Goal: Information Seeking & Learning: Learn about a topic

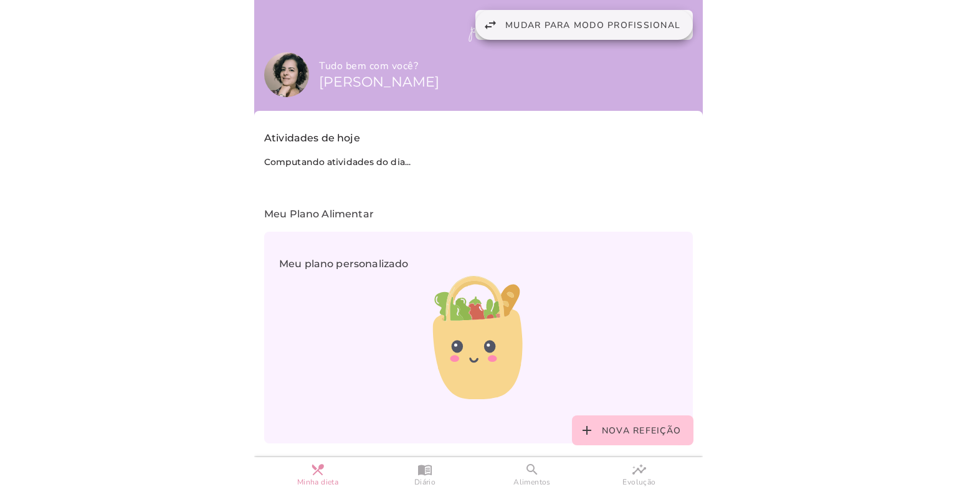
click at [561, 24] on span "Mudar para modo profissional" at bounding box center [592, 25] width 175 height 12
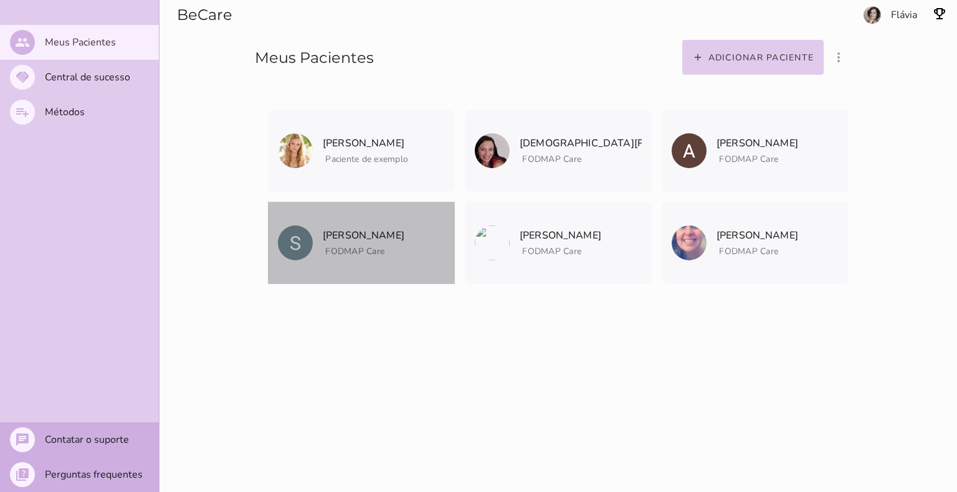
click at [323, 246] on span "FODMAP Care" at bounding box center [364, 250] width 82 height 16
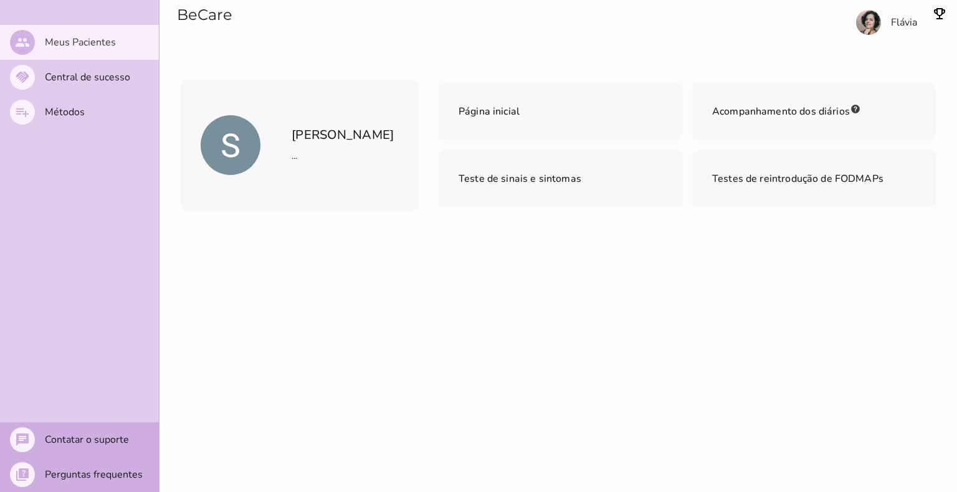
click at [563, 143] on aside "Página inicial Acompanhamento dos diários Teste de sinais e sintomas Testes de …" at bounding box center [687, 145] width 497 height 125
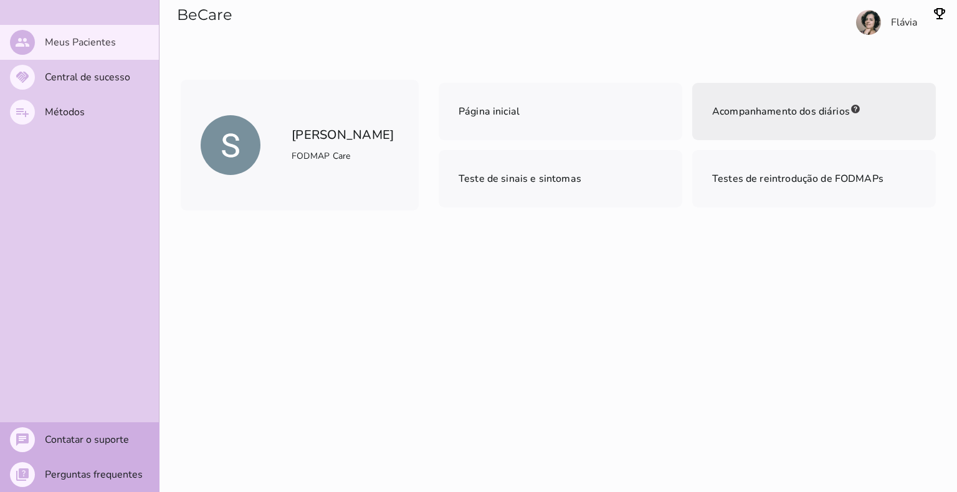
click at [755, 107] on span "Acompanhamento dos diários" at bounding box center [781, 112] width 138 height 14
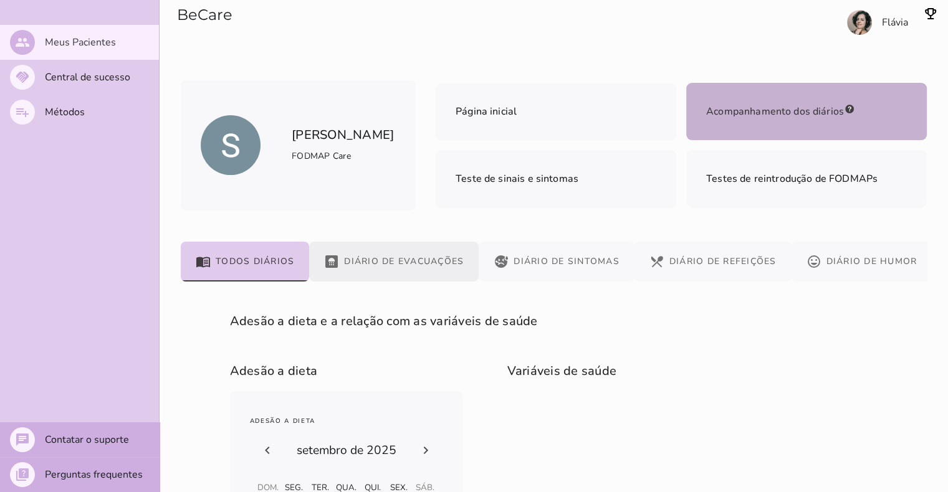
click at [421, 262] on button "bathroom Diário de Evacuações" at bounding box center [394, 262] width 170 height 40
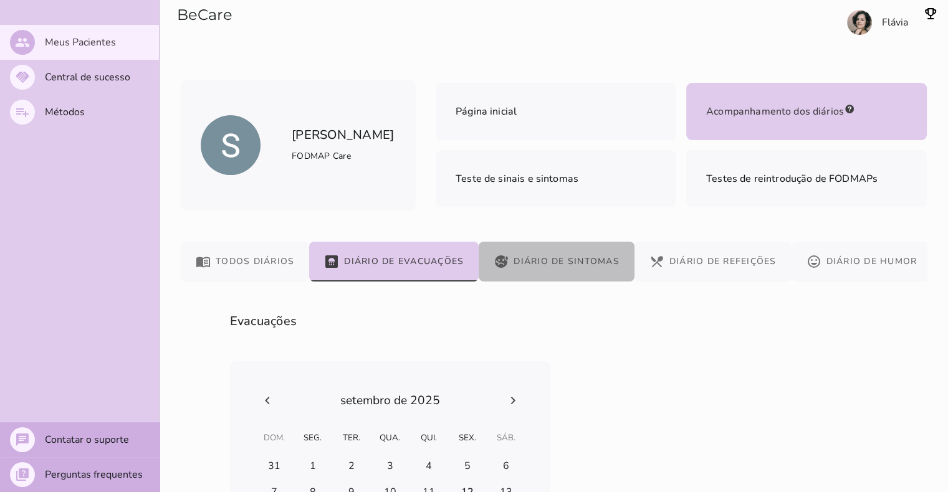
click at [556, 259] on button "sick Diário de Sintomas" at bounding box center [557, 262] width 156 height 40
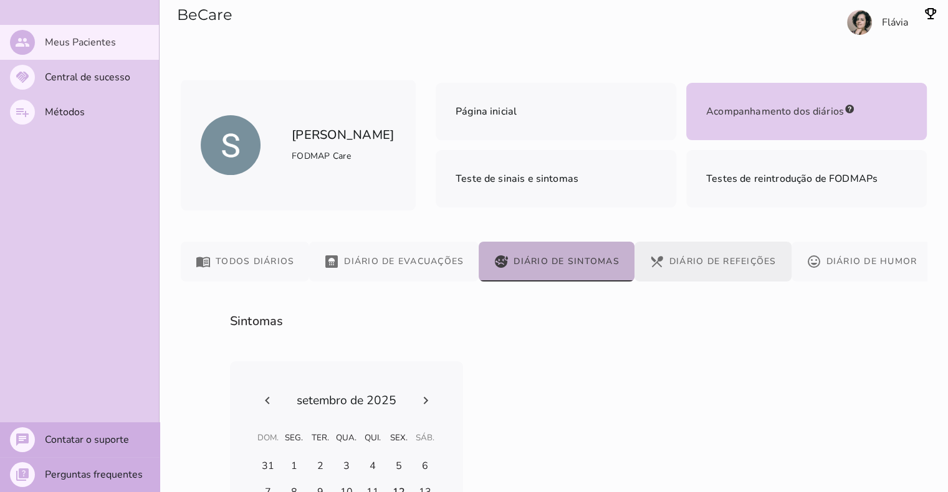
click at [714, 264] on button "restaurant_menu Diário de Refeições" at bounding box center [712, 262] width 157 height 40
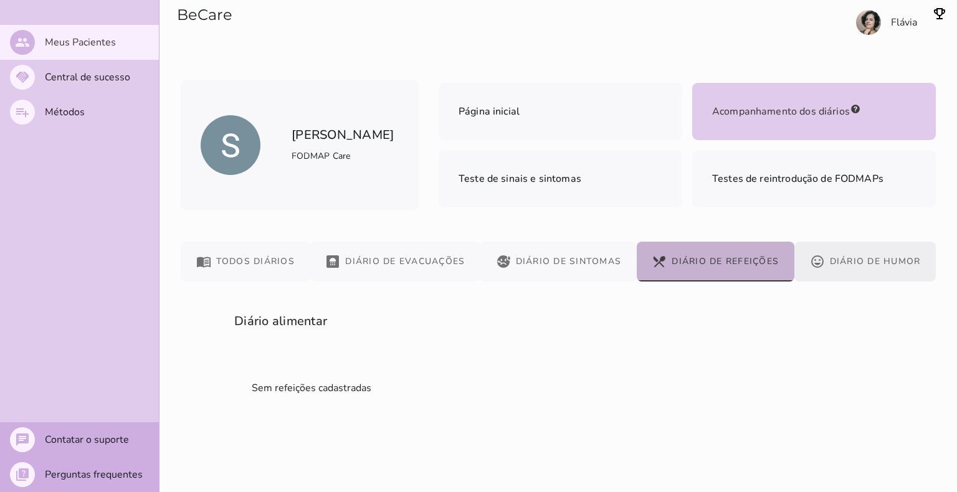
click at [876, 263] on button "mood Diário de Humor" at bounding box center [865, 262] width 141 height 40
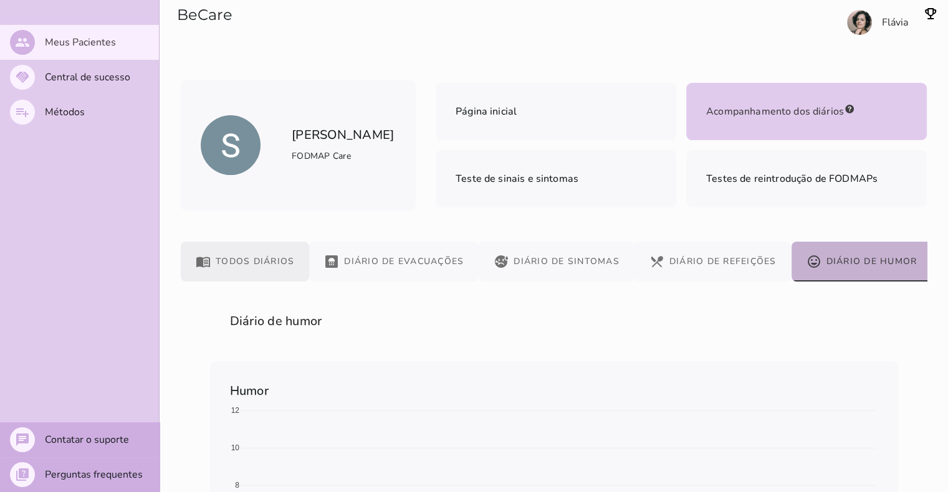
click at [236, 257] on button "menu_book Todos diários" at bounding box center [245, 262] width 128 height 40
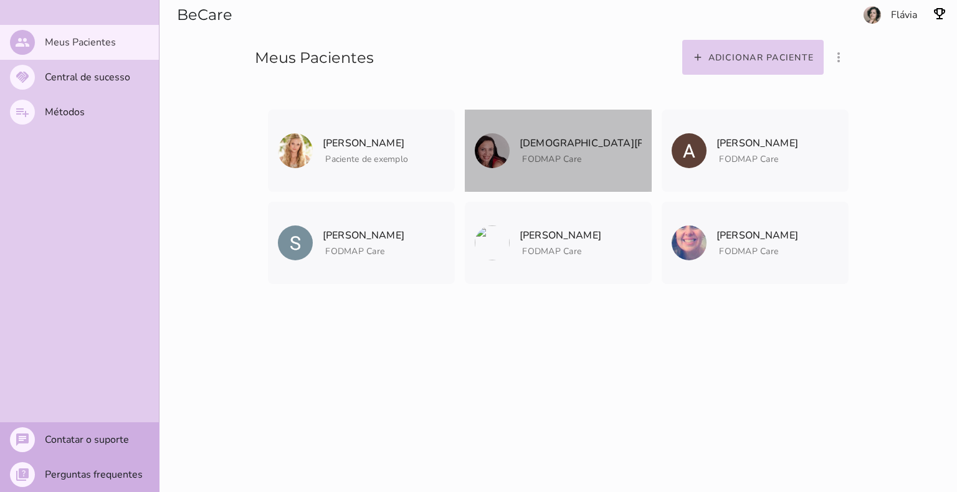
click at [520, 151] on span "FODMAP Care" at bounding box center [581, 158] width 122 height 16
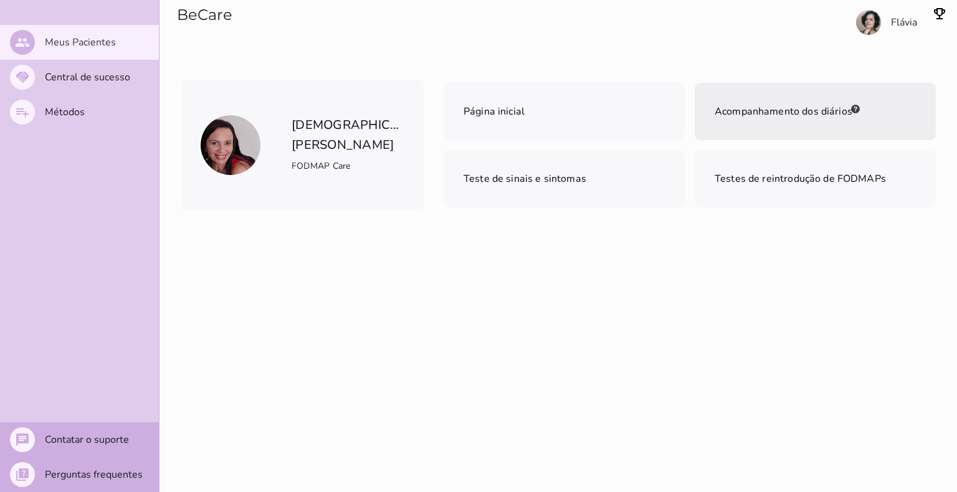
click at [798, 108] on span "Acompanhamento dos diários" at bounding box center [784, 112] width 138 height 14
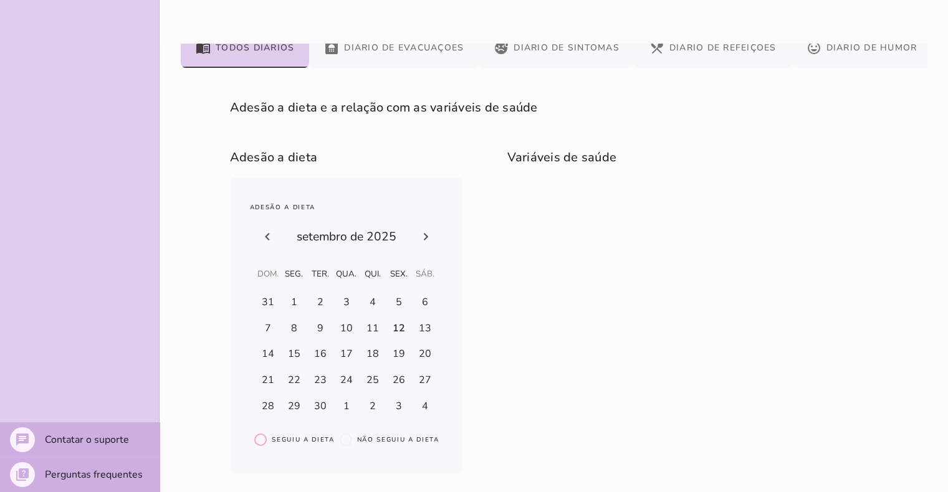
scroll to position [27, 0]
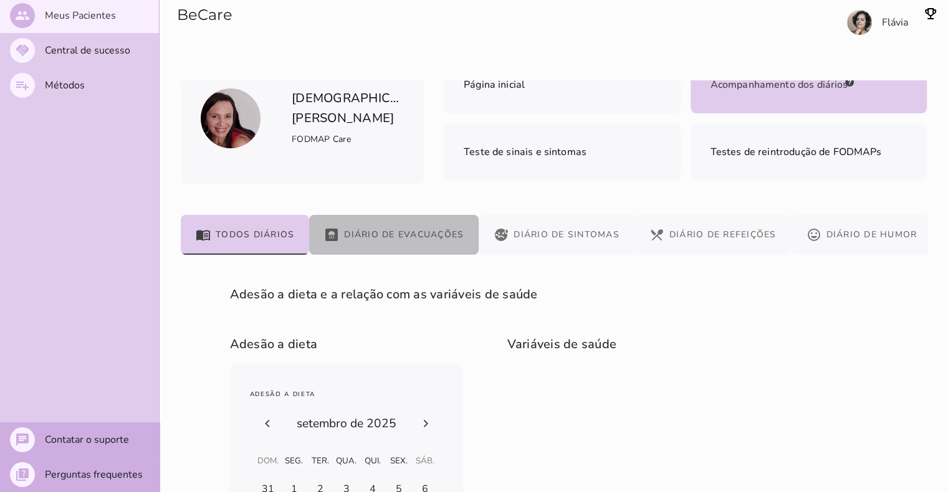
click at [409, 231] on button "bathroom Diário de Evacuações" at bounding box center [394, 235] width 170 height 40
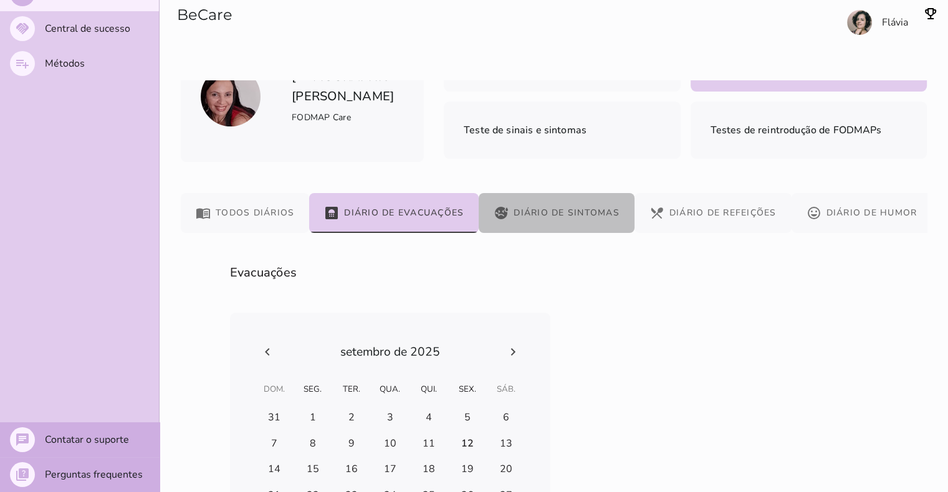
drag, startPoint x: 581, startPoint y: 205, endPoint x: 588, endPoint y: 206, distance: 7.5
click at [581, 204] on button "sick Diário de Sintomas" at bounding box center [557, 213] width 156 height 40
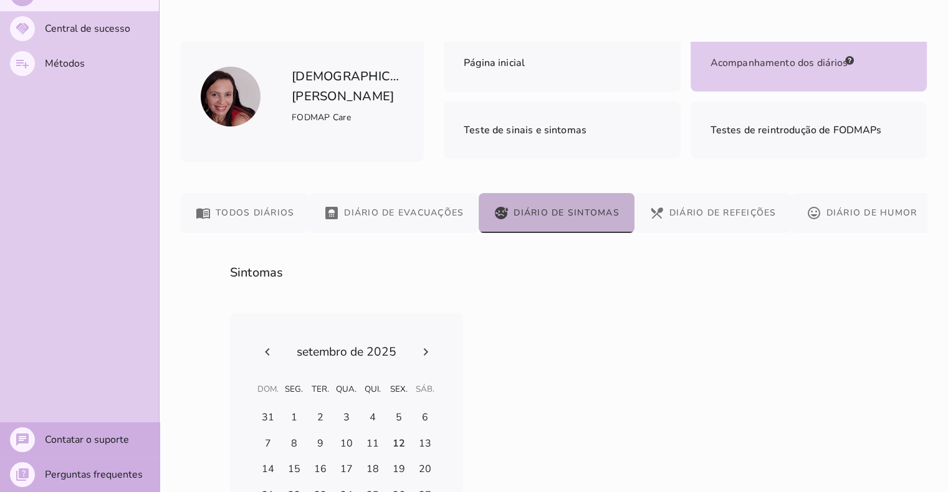
scroll to position [164, 0]
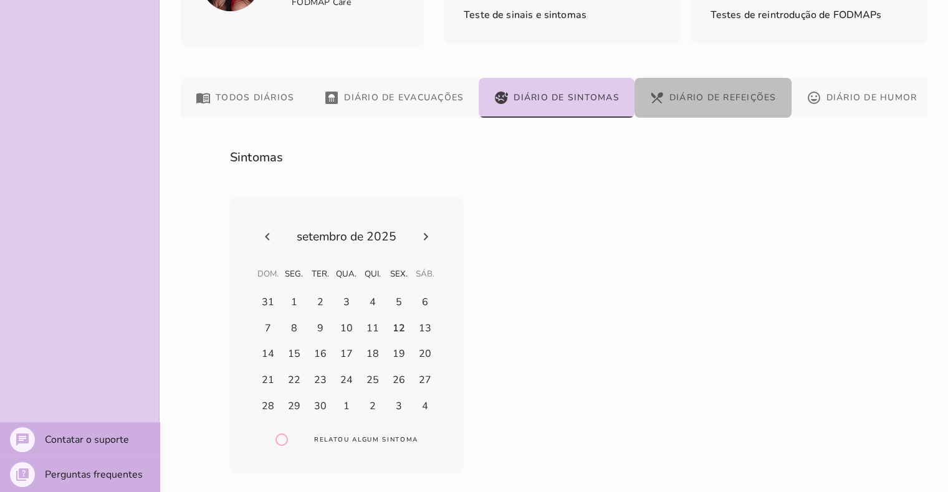
click at [715, 98] on button "restaurant_menu Diário de Refeições" at bounding box center [712, 98] width 157 height 40
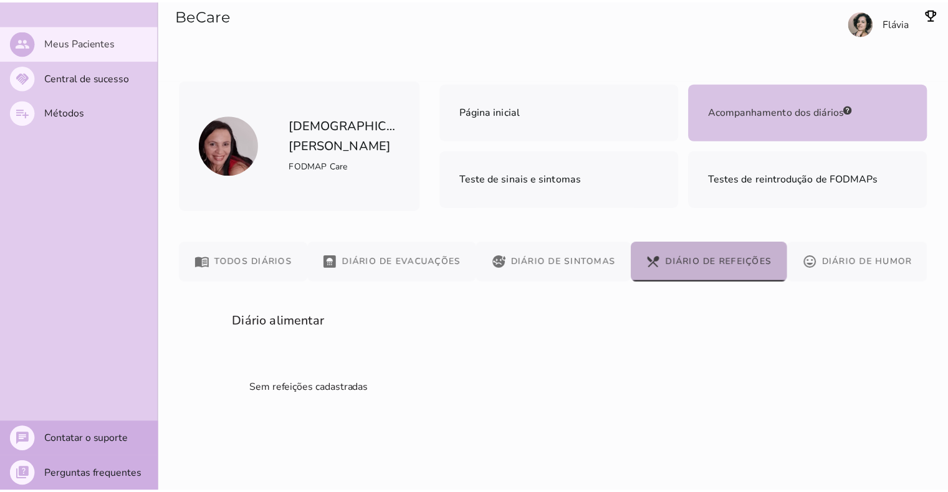
scroll to position [0, 0]
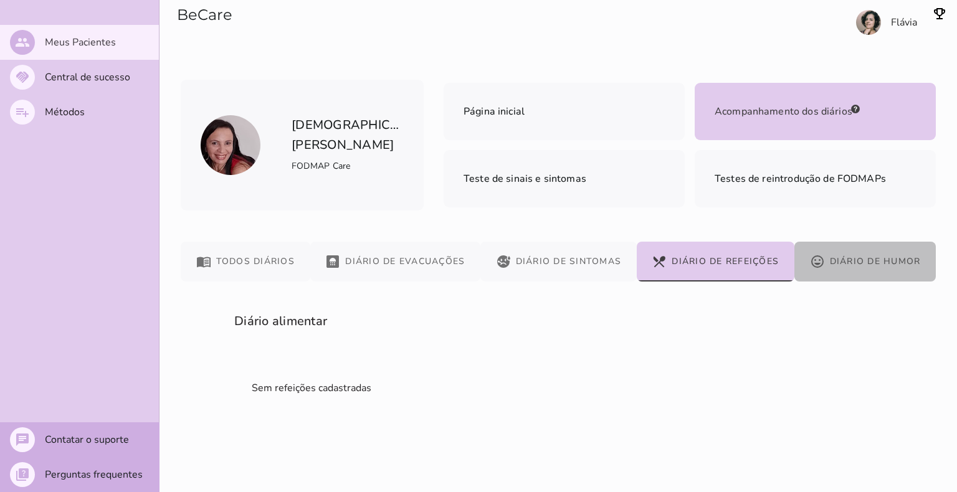
click at [849, 262] on button "mood Diário de Humor" at bounding box center [865, 262] width 141 height 40
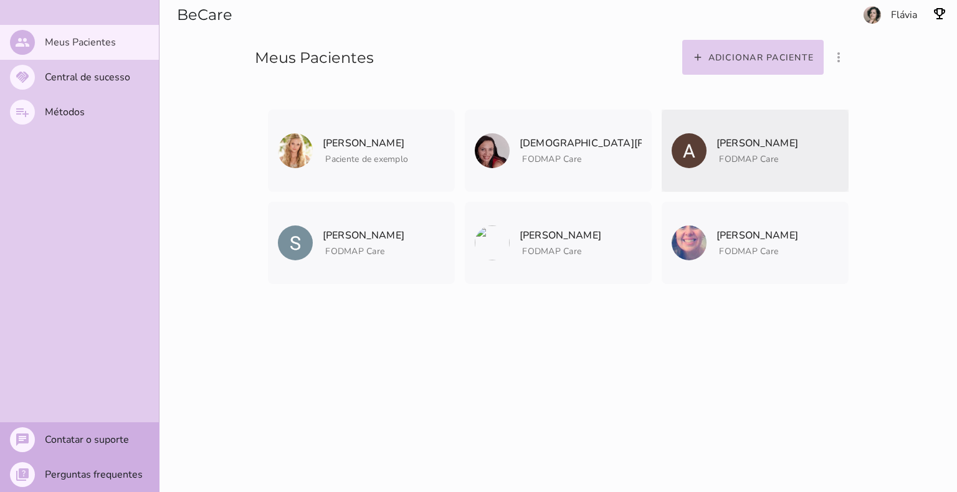
click at [733, 137] on p "[PERSON_NAME]" at bounding box center [758, 143] width 82 height 17
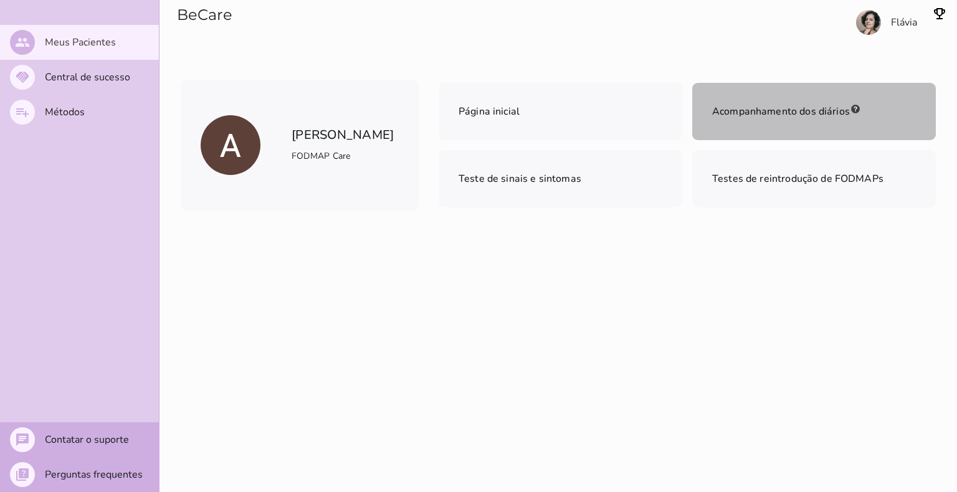
click at [760, 93] on mwc-list-item "Acompanhamento dos diários" at bounding box center [814, 111] width 244 height 57
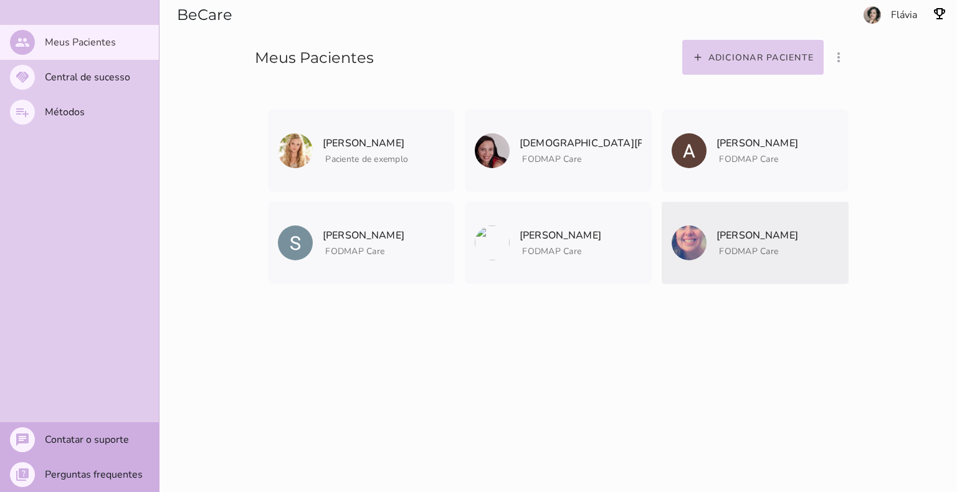
click at [758, 227] on p "[PERSON_NAME]" at bounding box center [758, 235] width 82 height 17
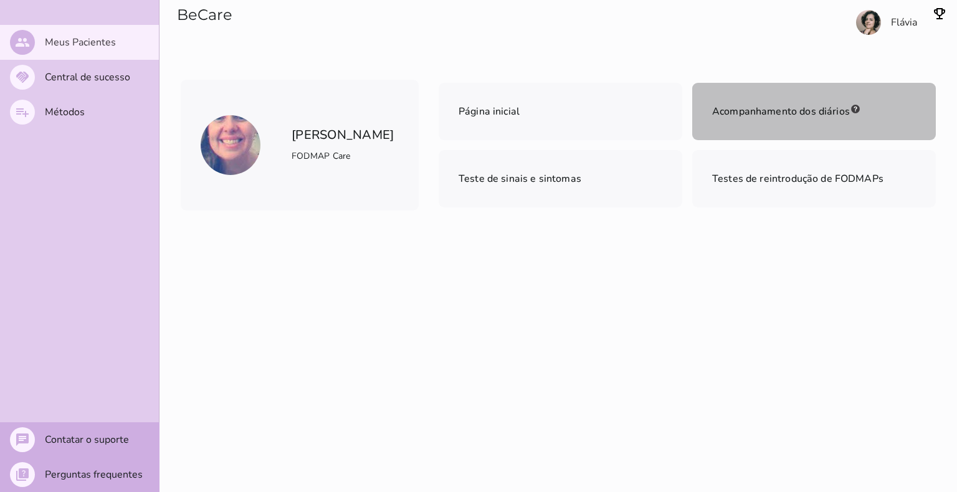
click at [805, 106] on span "Acompanhamento dos diários" at bounding box center [781, 112] width 138 height 14
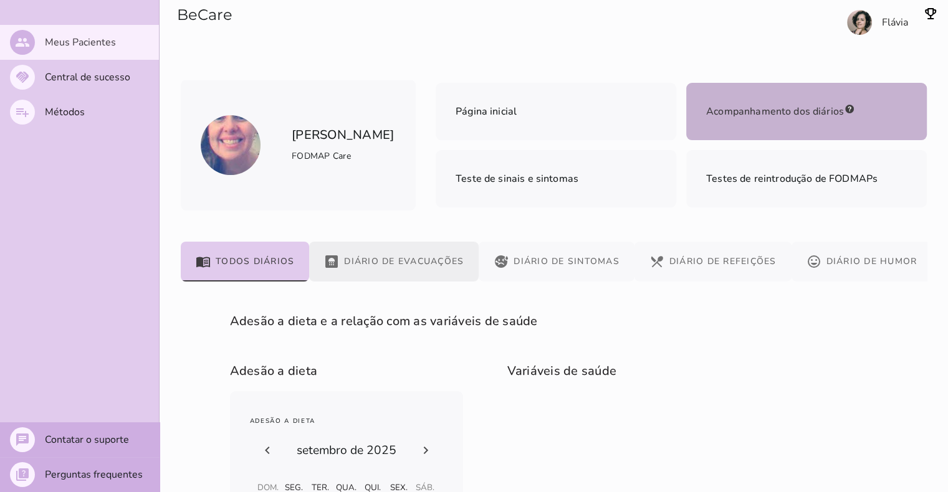
click at [403, 262] on button "bathroom Diário de Evacuações" at bounding box center [394, 262] width 170 height 40
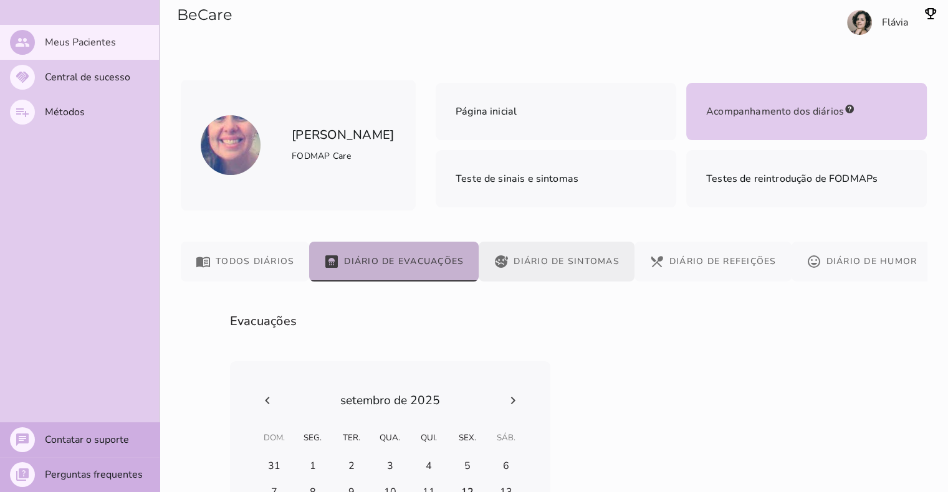
click at [568, 258] on button "sick Diário de Sintomas" at bounding box center [557, 262] width 156 height 40
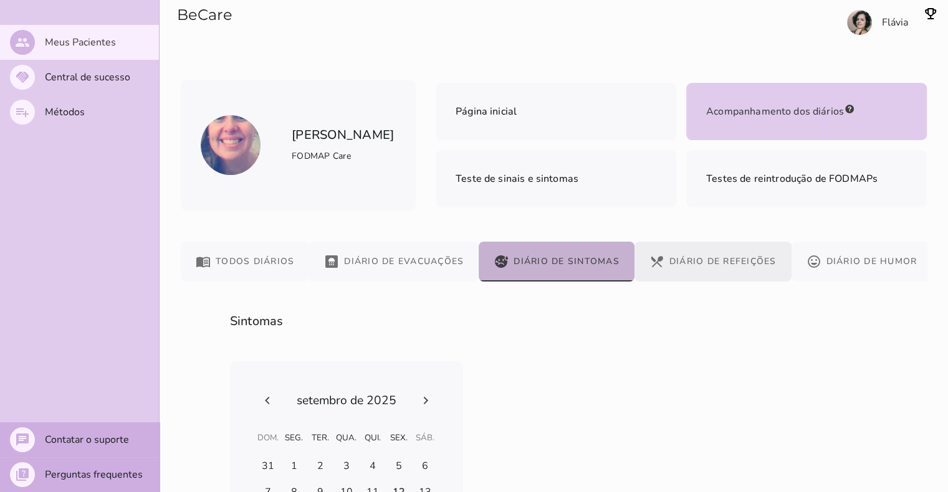
click at [731, 263] on button "restaurant_menu Diário de Refeições" at bounding box center [712, 262] width 157 height 40
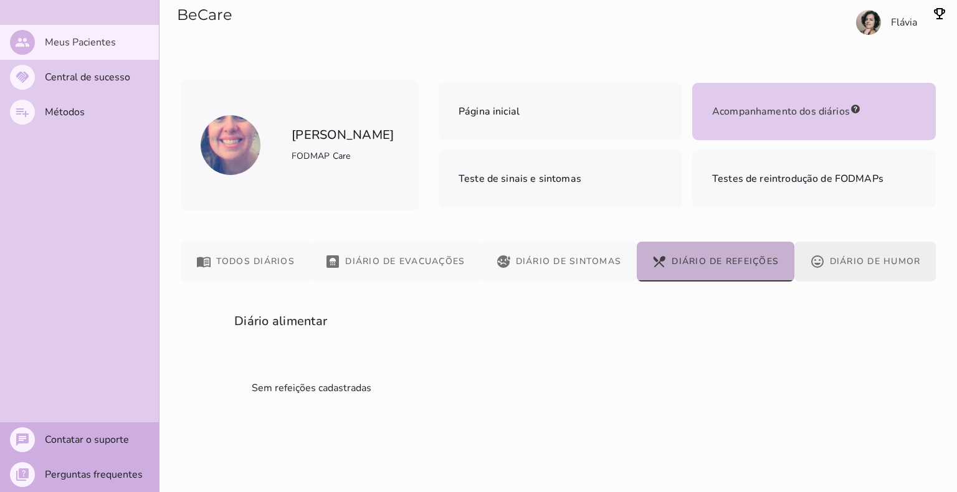
click at [854, 259] on button "mood Diário de Humor" at bounding box center [865, 262] width 141 height 40
